Goal: Information Seeking & Learning: Check status

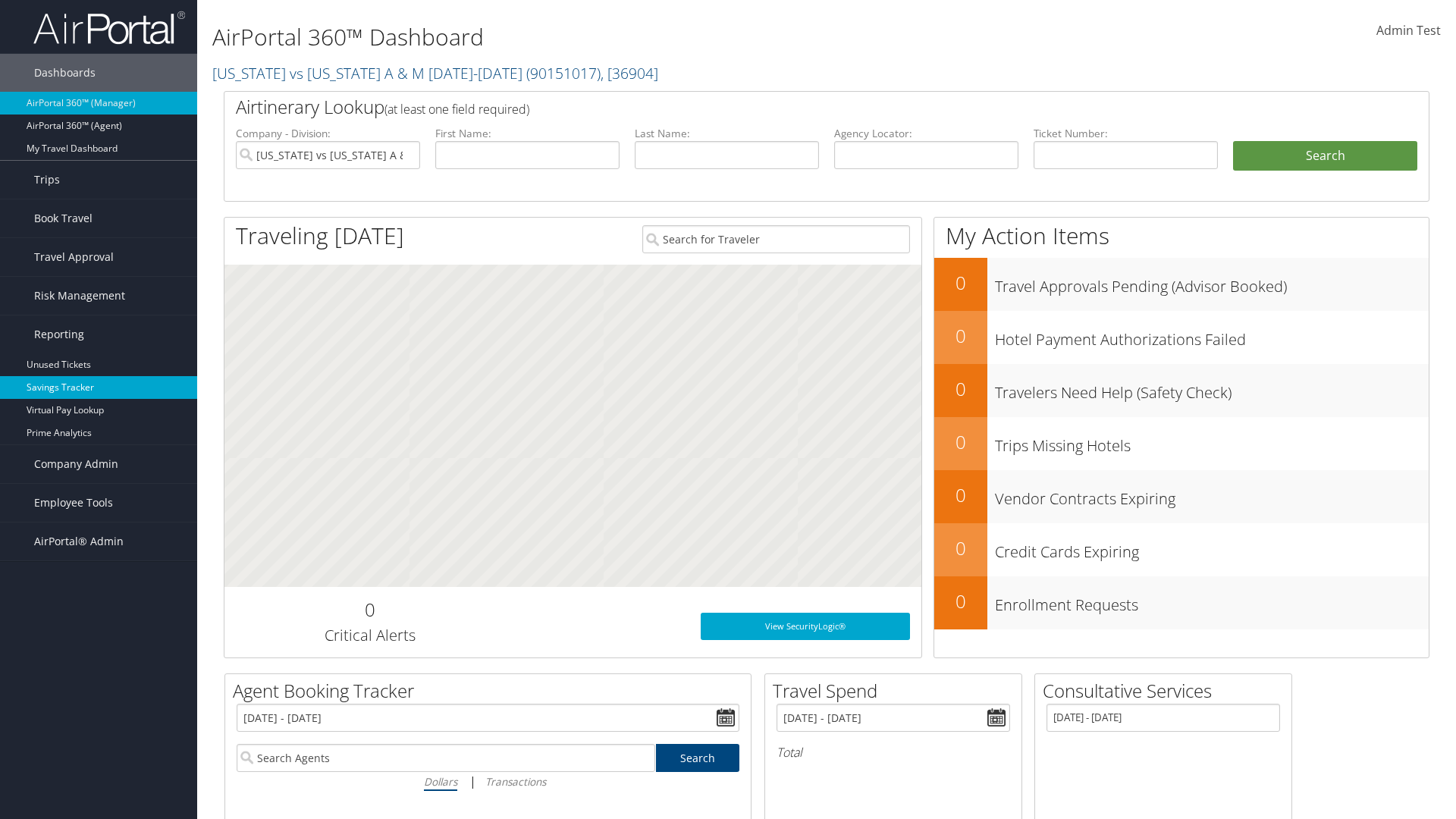
click at [99, 387] on link "Savings Tracker" at bounding box center [98, 387] width 197 height 23
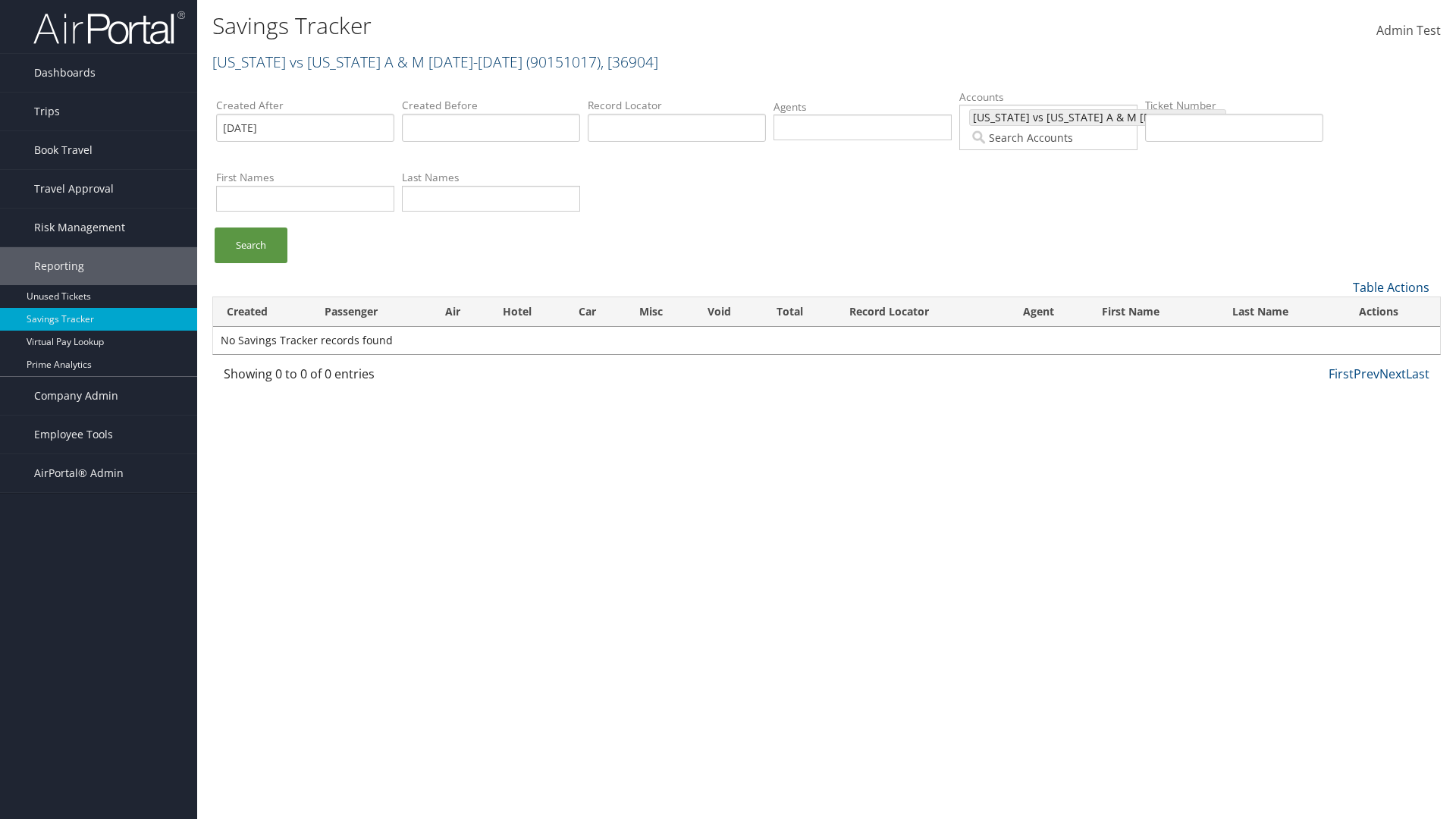
click at [350, 62] on link "[US_STATE] vs [US_STATE] A & M [DATE]-[DATE] ( 90151017 ) , [ 36904 ]" at bounding box center [436, 62] width 446 height 20
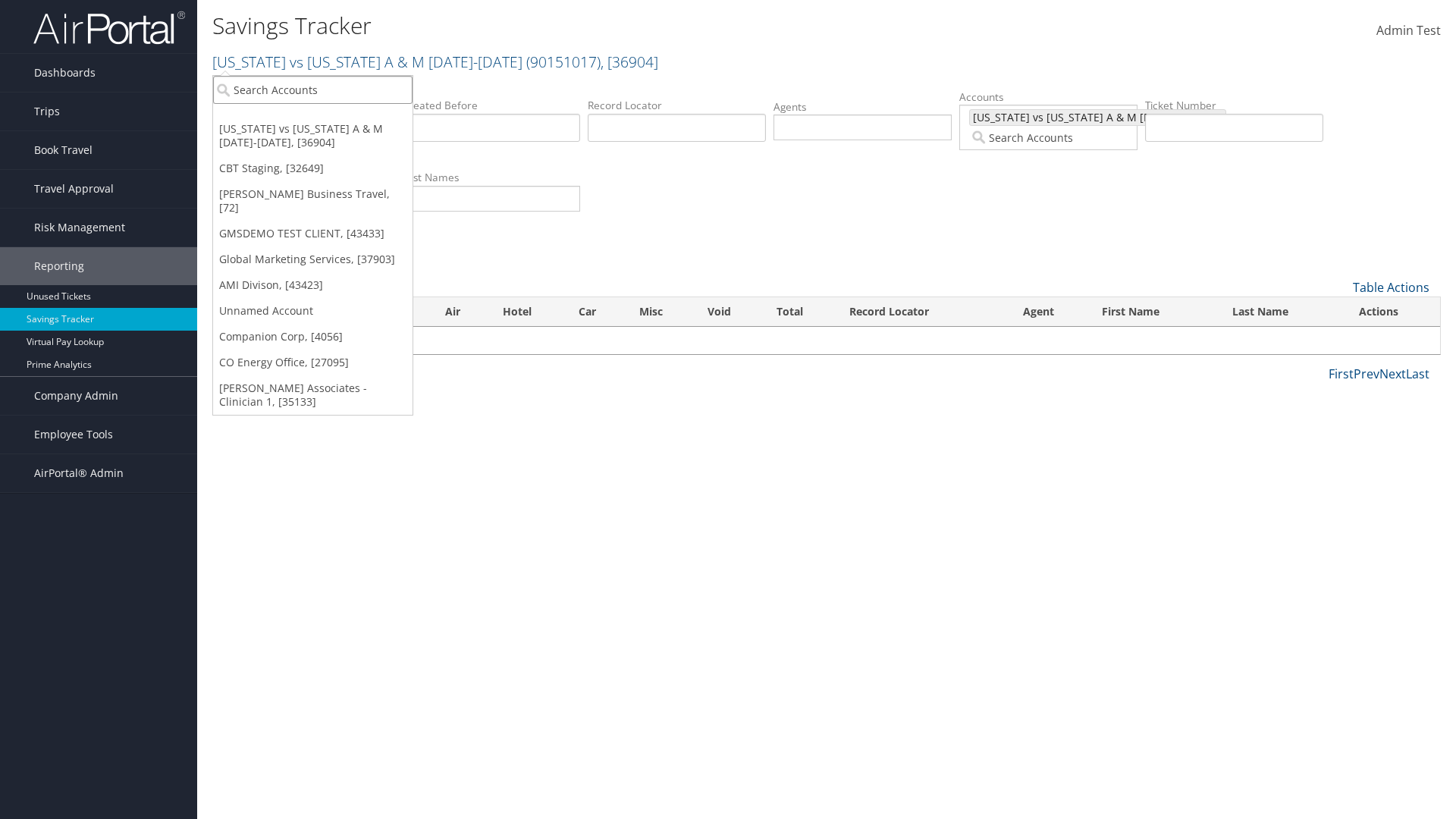
click at [313, 89] on input "search" at bounding box center [313, 89] width 199 height 28
type input "Global Marketing Services"
click at [327, 117] on div "Global Marketing Services (301946), [37903]" at bounding box center [327, 117] width 244 height 13
